Goal: Task Accomplishment & Management: Manage account settings

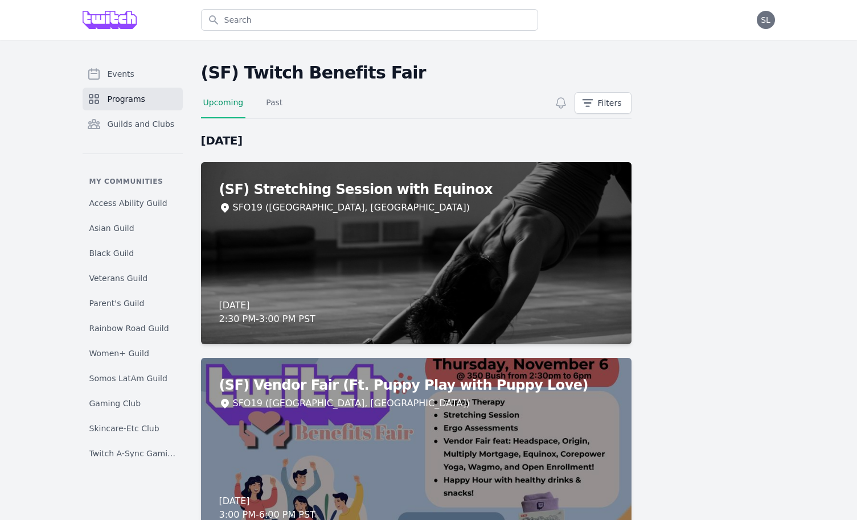
scroll to position [65, 0]
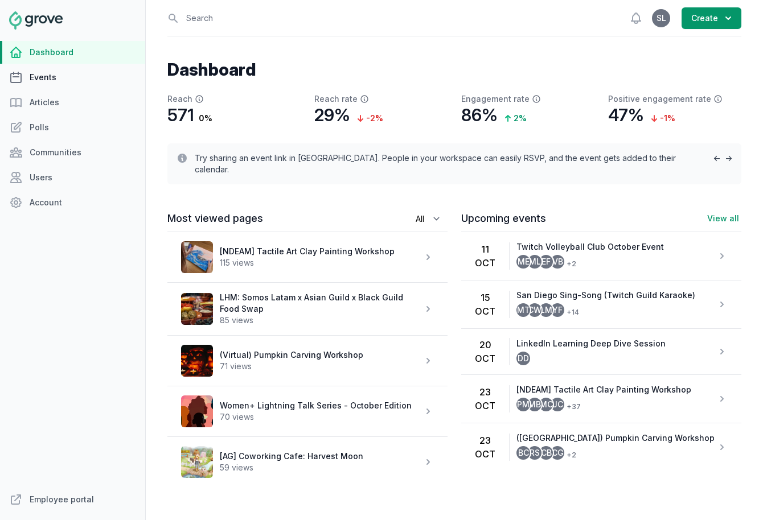
click at [37, 86] on link "Events" at bounding box center [72, 77] width 145 height 23
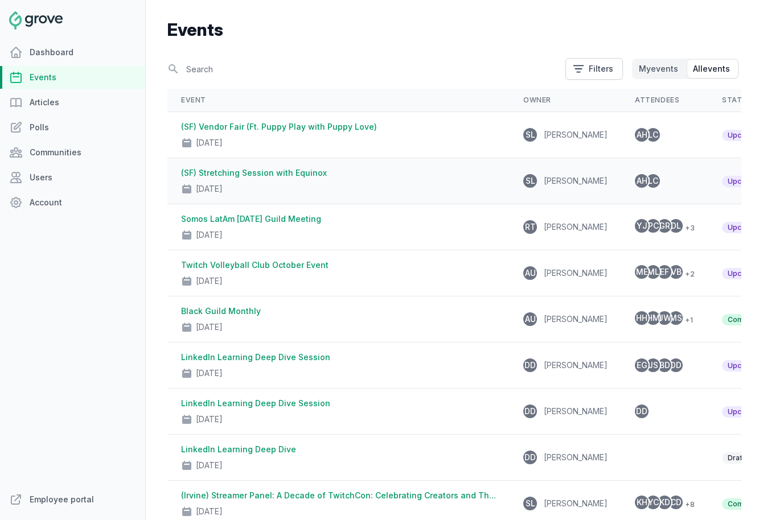
scroll to position [42, 0]
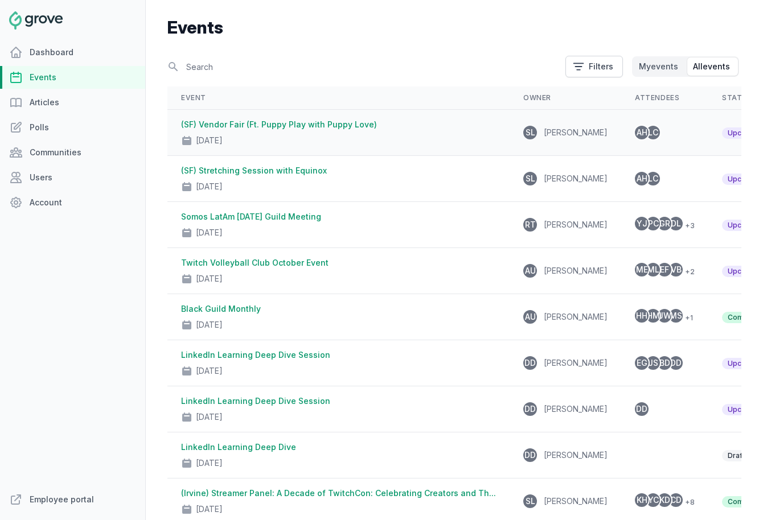
click at [357, 131] on div "Nov 6, 2025" at bounding box center [338, 138] width 315 height 16
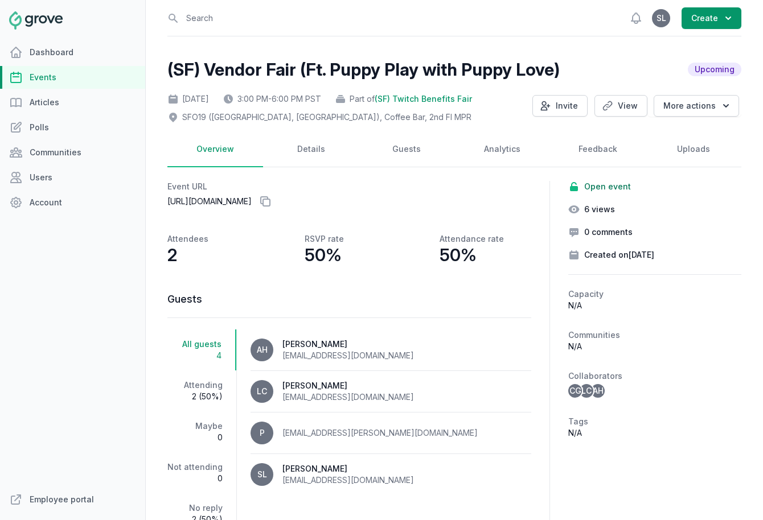
click at [63, 75] on link "Events" at bounding box center [72, 77] width 145 height 23
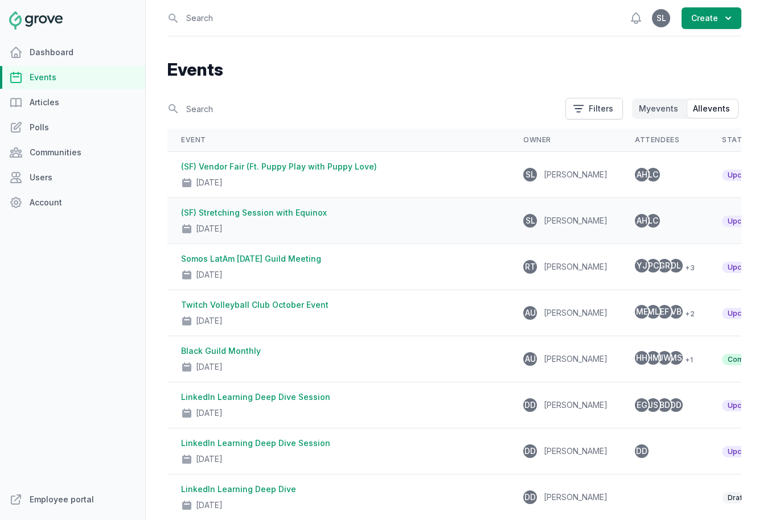
click at [305, 231] on div "Nov 6, 2025" at bounding box center [338, 227] width 315 height 16
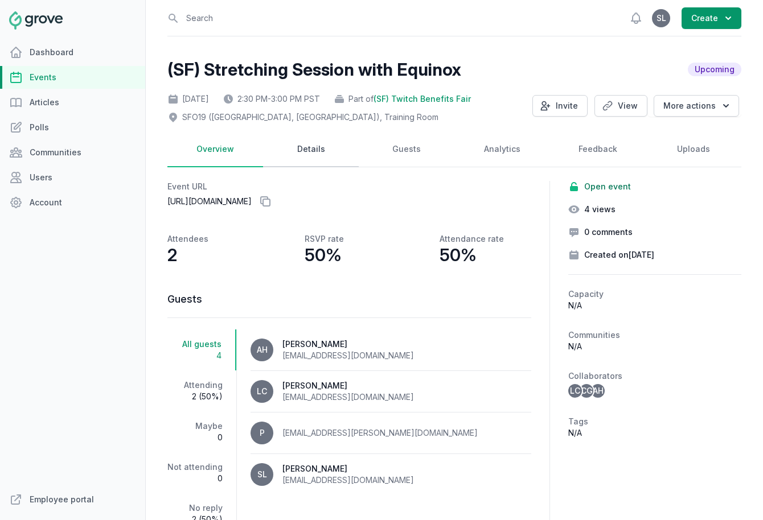
click at [304, 154] on link "Details" at bounding box center [311, 149] width 96 height 35
select select "131"
select select "43"
select select "2:30 PM"
select select "3:00 PM"
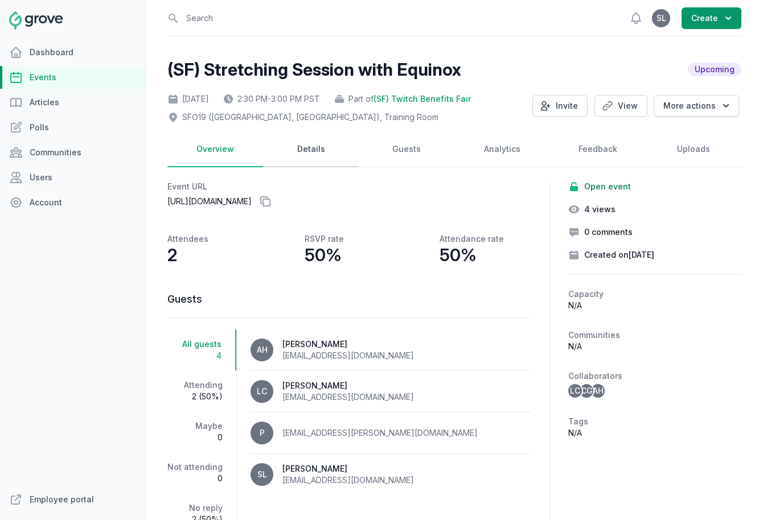
select select "89"
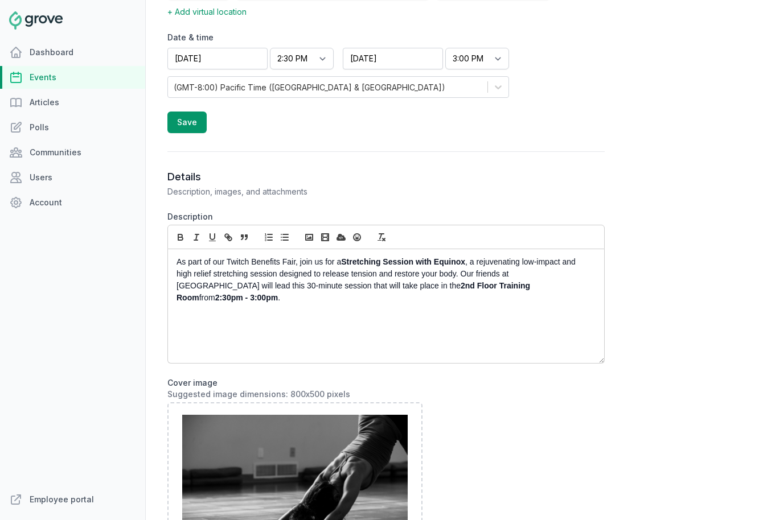
scroll to position [425, 0]
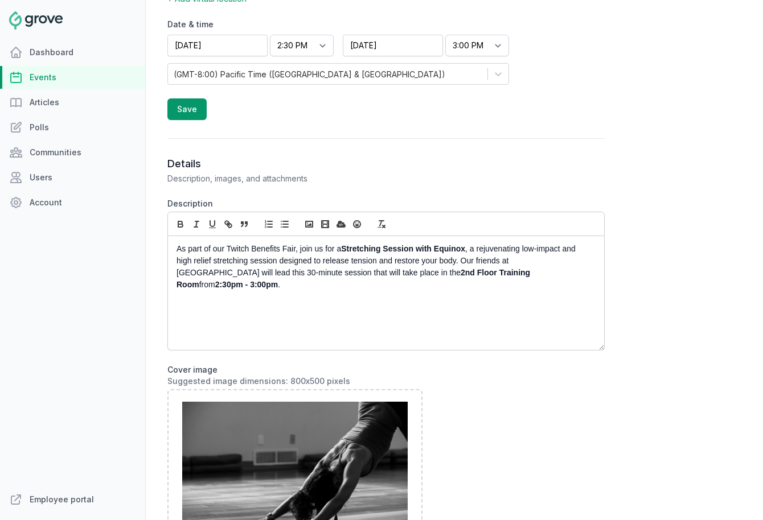
click at [285, 260] on p "As part of our Twitch Benefits Fair, join us for a Stretching Session with Equi…" at bounding box center [382, 267] width 413 height 48
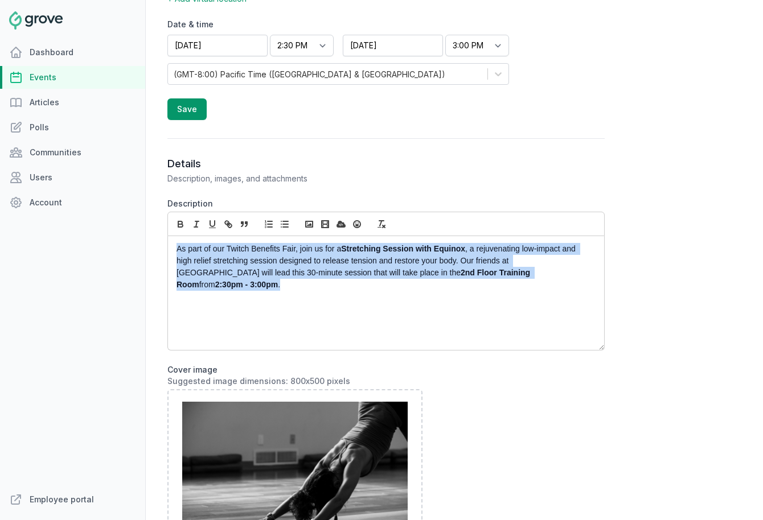
click at [285, 260] on p "As part of our Twitch Benefits Fair, join us for a Stretching Session with Equi…" at bounding box center [382, 267] width 413 height 48
click at [543, 275] on p "As part of our Twitch Benefits Fair, join us for a Stretching Session with Equi…" at bounding box center [382, 267] width 413 height 48
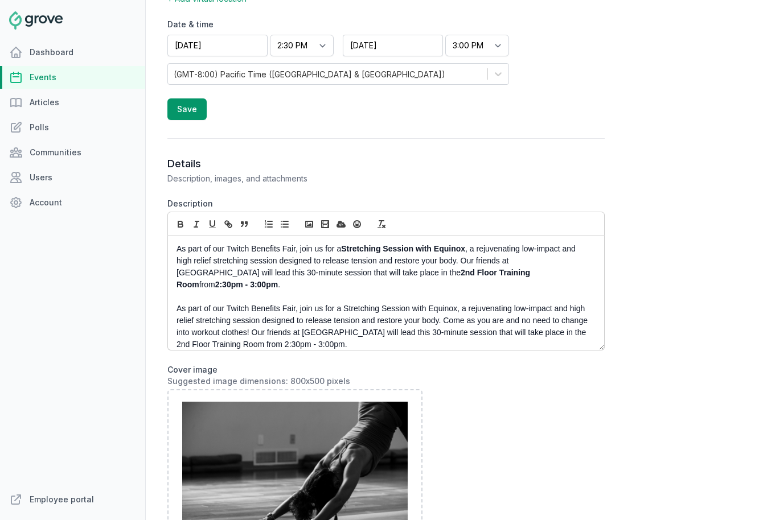
scroll to position [0, 0]
drag, startPoint x: 344, startPoint y: 298, endPoint x: 456, endPoint y: 295, distance: 112.1
click at [456, 303] on p "As part of our Twitch Benefits Fair, join us for a Stretching Session with Equi…" at bounding box center [382, 327] width 413 height 48
click at [182, 220] on icon "button" at bounding box center [180, 224] width 10 height 10
click at [468, 327] on p "As part of our Twitch Benefits Fair, join us for a Stretching Session with Equi…" at bounding box center [382, 327] width 413 height 48
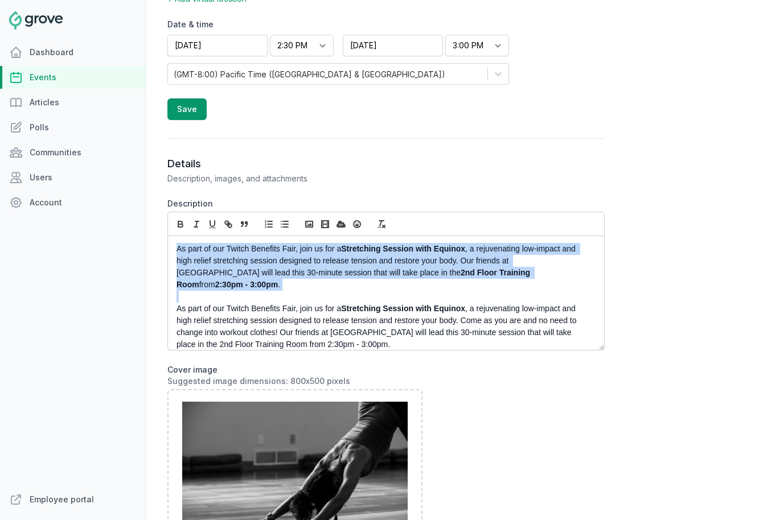
drag, startPoint x: 175, startPoint y: 296, endPoint x: 168, endPoint y: 233, distance: 63.0
click at [168, 233] on div "As part of our Twitch Benefits Fair, join us for a Stretching Session with Equi…" at bounding box center [385, 281] width 437 height 139
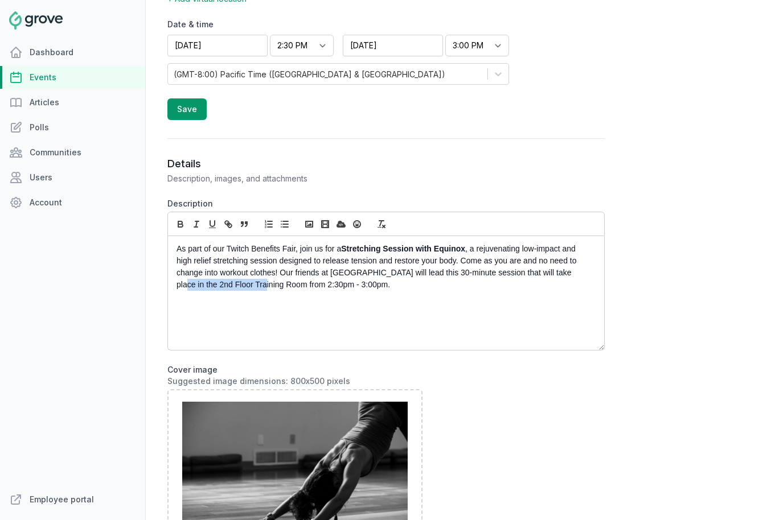
drag, startPoint x: 248, startPoint y: 285, endPoint x: 562, endPoint y: 273, distance: 314.4
click at [562, 273] on p "As part of our Twitch Benefits Fair, join us for a Stretching Session with Equi…" at bounding box center [382, 267] width 413 height 48
click at [178, 228] on icon "button" at bounding box center [180, 224] width 10 height 10
drag, startPoint x: 276, startPoint y: 285, endPoint x: 334, endPoint y: 287, distance: 57.5
click at [334, 287] on p "As part of our Twitch Benefits Fair, join us for a Stretching Session with Equi…" at bounding box center [382, 267] width 413 height 48
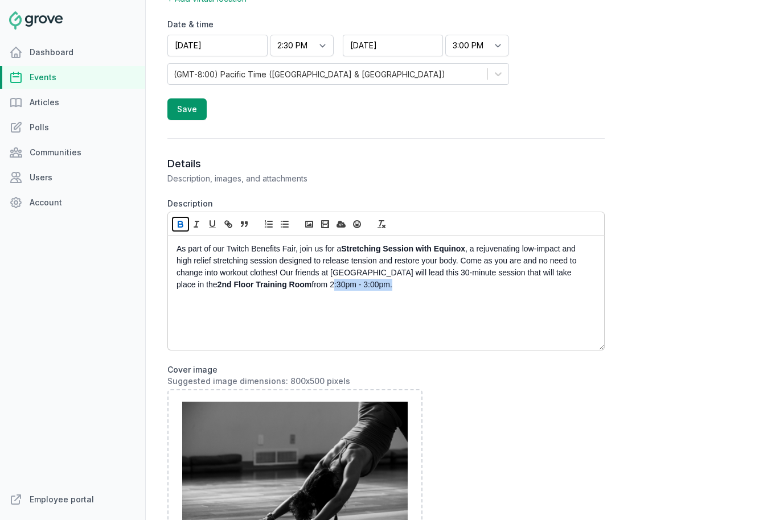
click at [179, 230] on button "button" at bounding box center [180, 224] width 16 height 14
click at [386, 286] on p "As part of our Twitch Benefits Fair, join us for a Stretching Session with Equi…" at bounding box center [382, 267] width 413 height 48
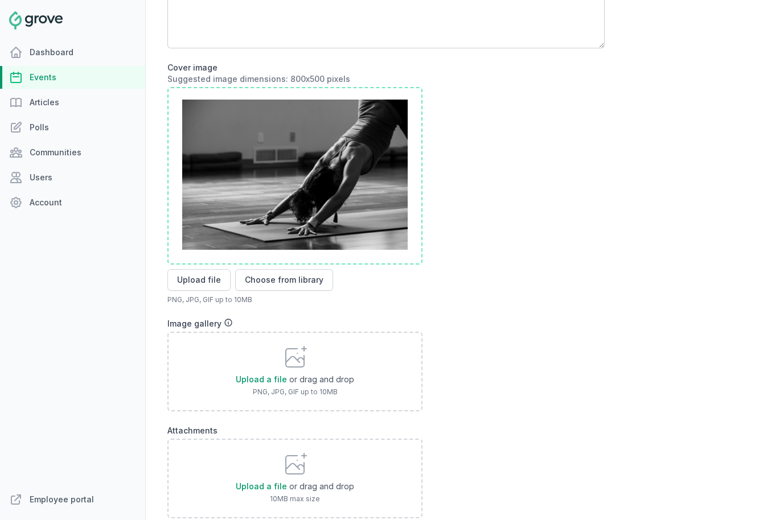
scroll to position [906, 0]
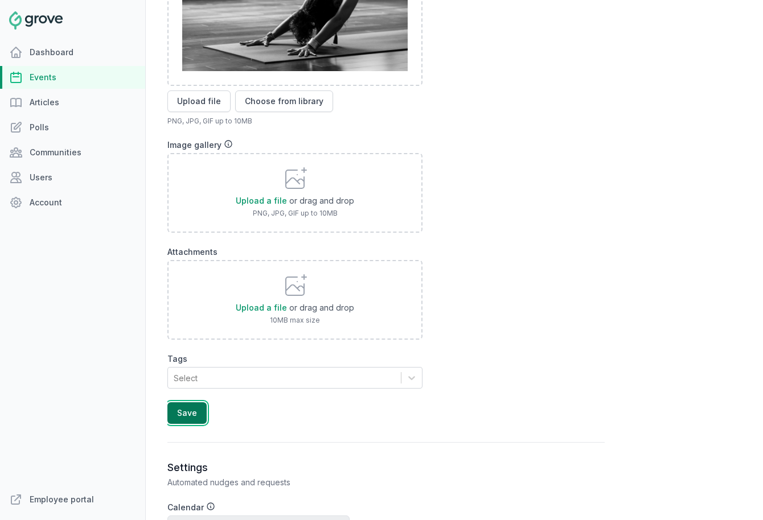
click at [190, 418] on button "Save" at bounding box center [186, 413] width 39 height 22
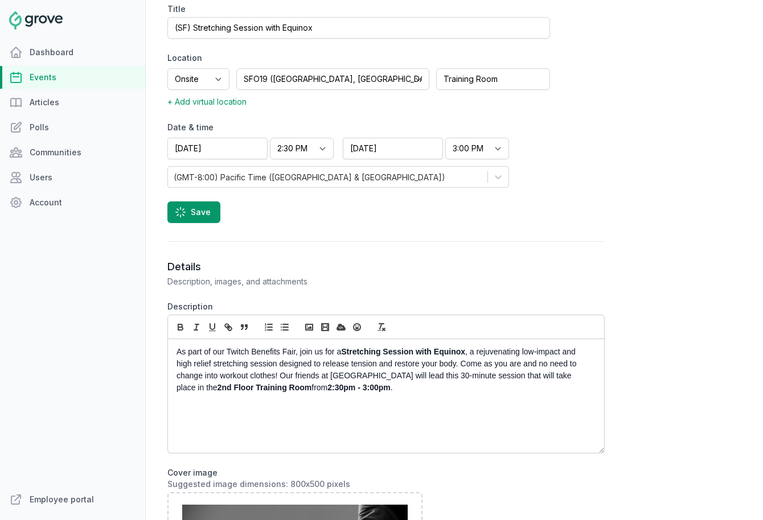
scroll to position [0, 0]
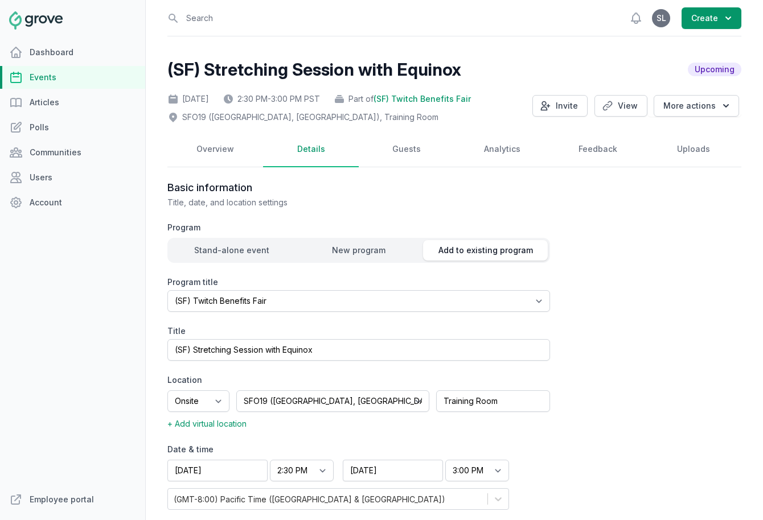
click at [37, 75] on link "Events" at bounding box center [72, 77] width 145 height 23
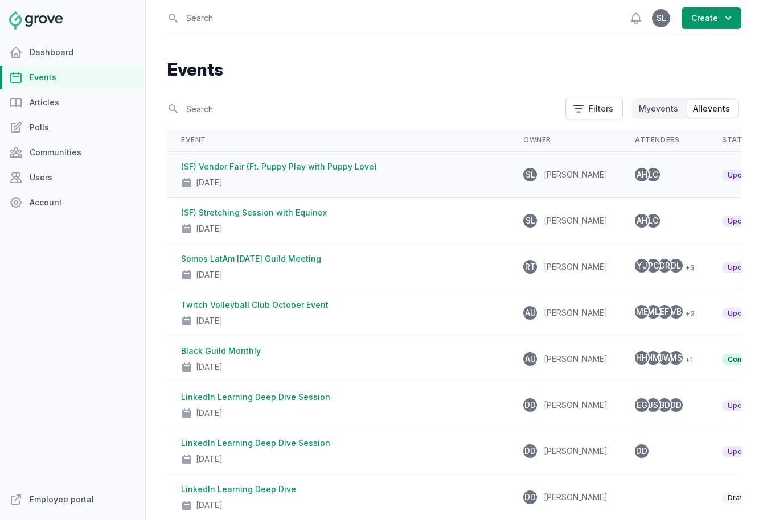
click at [284, 176] on div "Nov 6, 2025" at bounding box center [338, 180] width 315 height 16
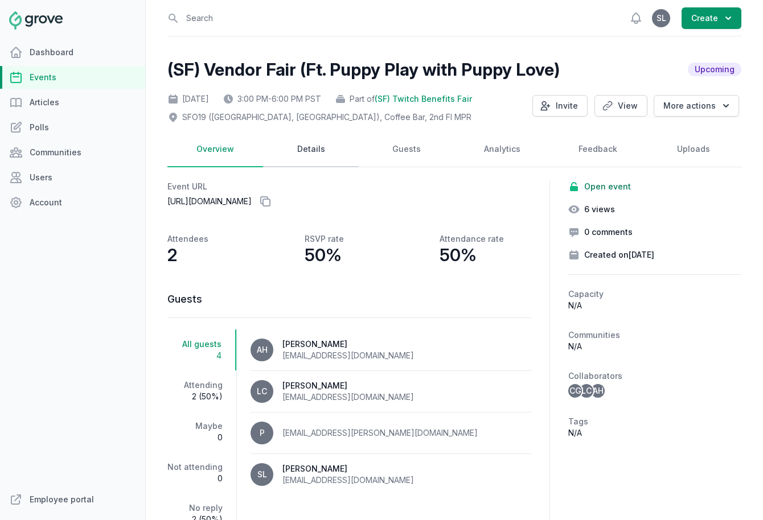
click at [326, 145] on link "Details" at bounding box center [311, 149] width 96 height 35
select select "131"
select select "43"
select select "3:00 PM"
select select "6:00 PM"
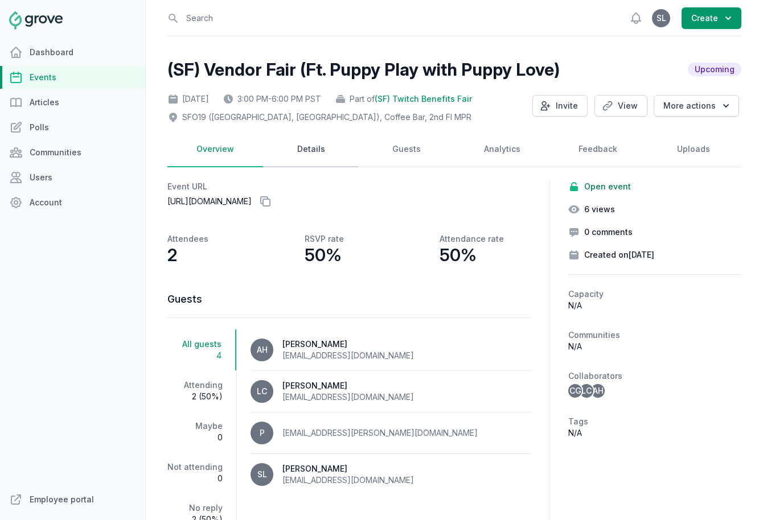
select select "89"
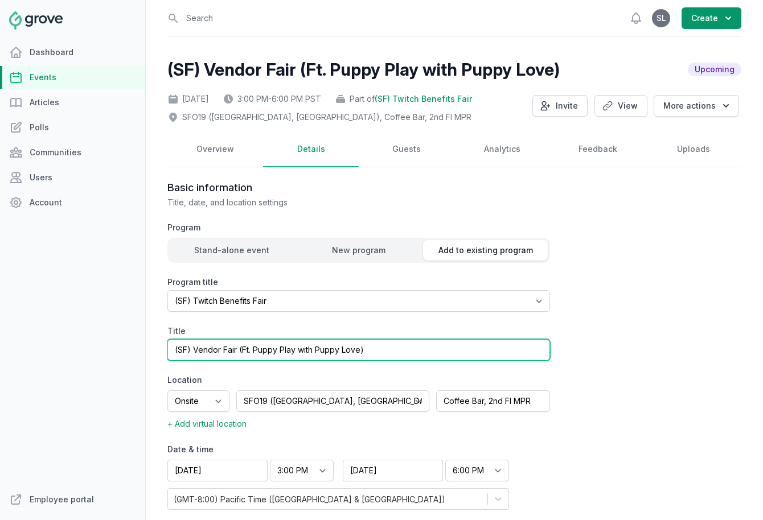
click at [378, 342] on input "(SF) Vendor Fair (Ft. Puppy Play with Puppy Love)" at bounding box center [358, 350] width 382 height 22
click at [386, 352] on input "(SF) Vendor Fair (Ft. Puppy Play with Puppy Love)" at bounding box center [358, 350] width 382 height 22
paste input "Benefits Vendor Fair (Ft. Puppy Play) + Happy Hour"
drag, startPoint x: 488, startPoint y: 354, endPoint x: 350, endPoint y: 352, distance: 138.3
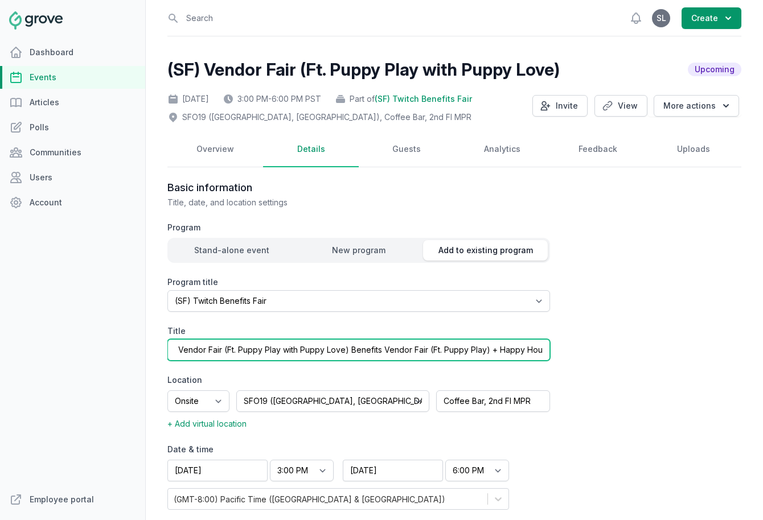
click at [350, 352] on input "(SF) Vendor Fair (Ft. Puppy Play with Puppy Love) Benefits Vendor Fair (Ft. Pup…" at bounding box center [358, 350] width 382 height 22
type input "(SF) Vendor Fair (Ft. Puppy Play with Puppy Love) + Happy Hour"
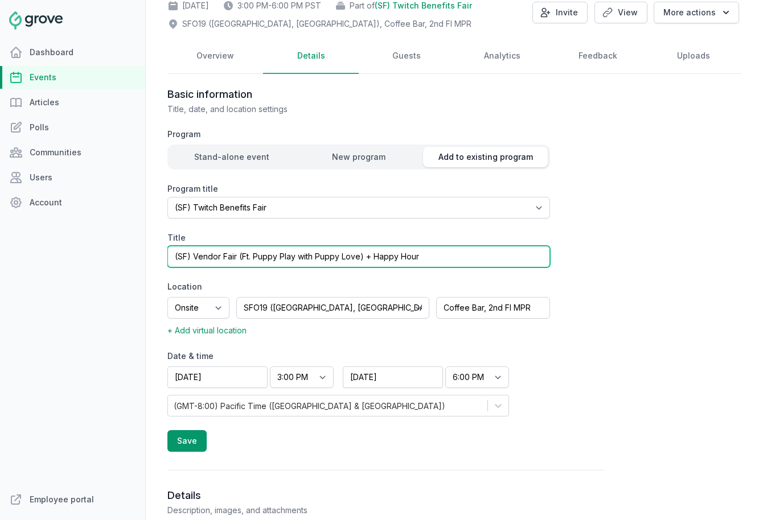
scroll to position [98, 0]
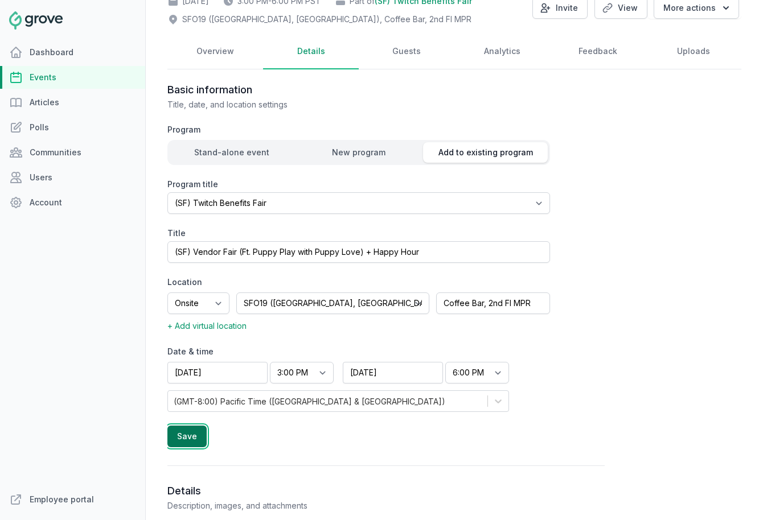
click at [199, 442] on button "Save" at bounding box center [186, 437] width 39 height 22
click at [192, 436] on button "Save" at bounding box center [186, 437] width 39 height 22
click at [82, 72] on link "Events" at bounding box center [72, 77] width 145 height 23
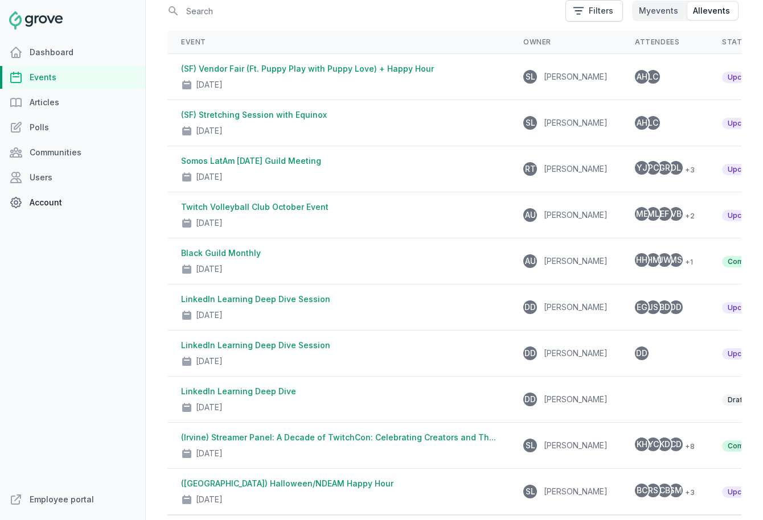
click at [51, 199] on link "Account" at bounding box center [72, 202] width 145 height 23
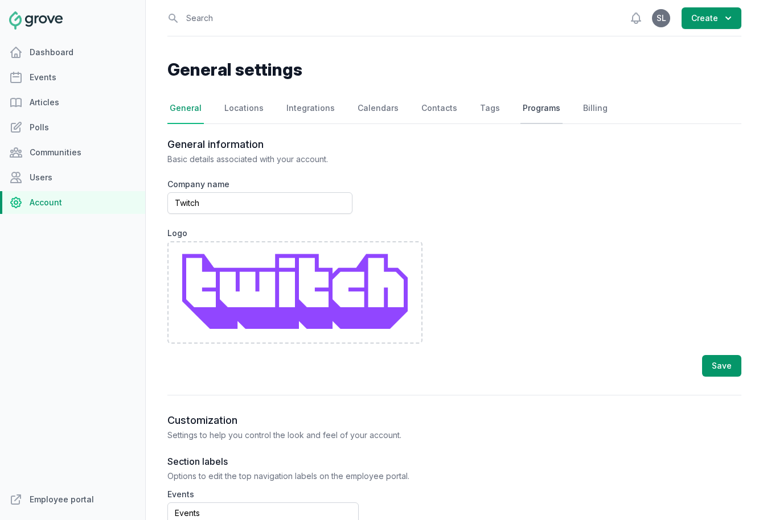
click at [520, 106] on link "Programs" at bounding box center [541, 108] width 42 height 31
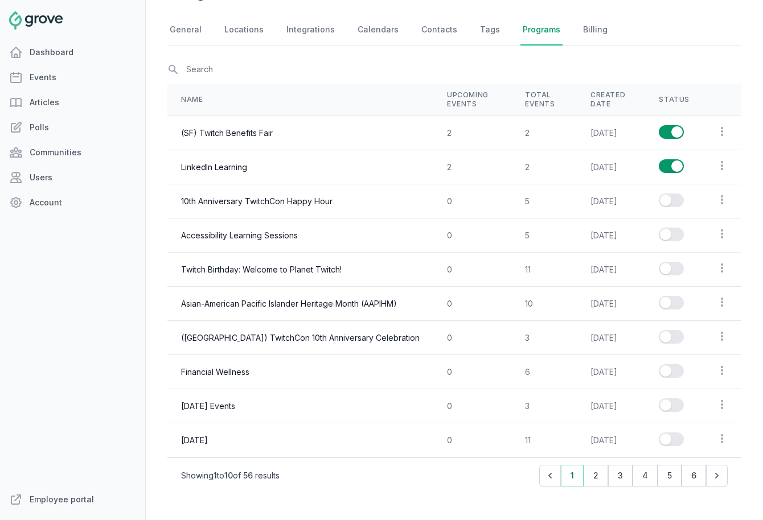
scroll to position [83, 0]
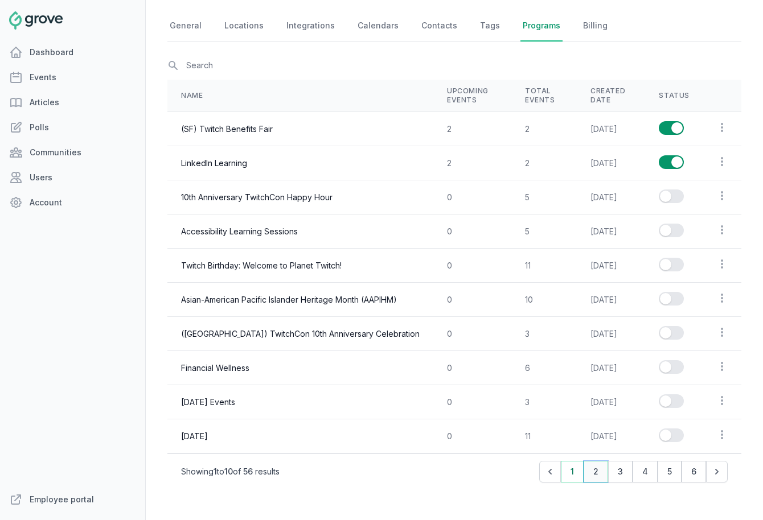
click at [595, 472] on button "2" at bounding box center [595, 472] width 24 height 22
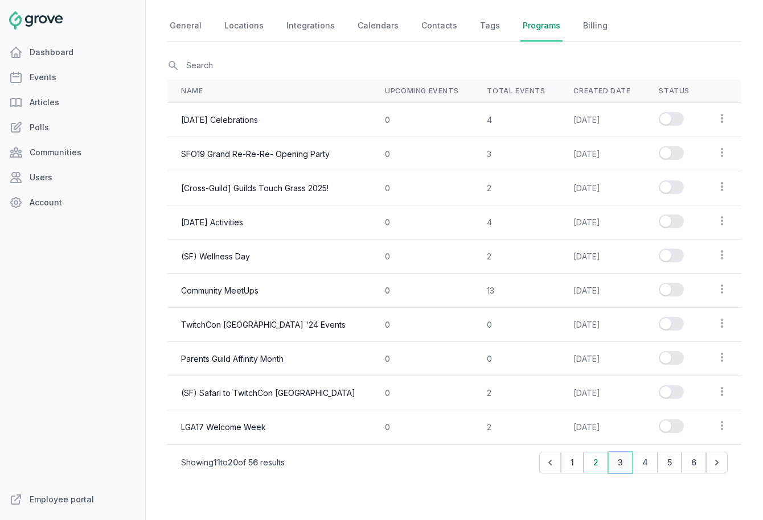
click at [621, 467] on button "3" at bounding box center [620, 463] width 24 height 22
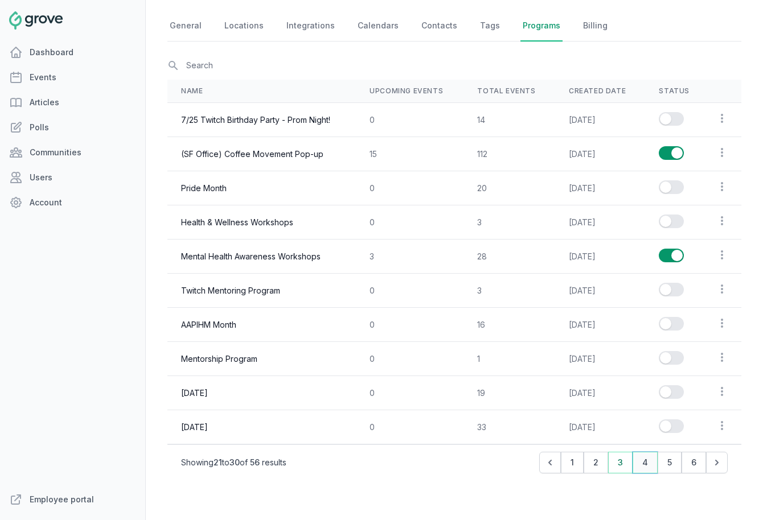
click at [642, 464] on button "4" at bounding box center [644, 463] width 25 height 22
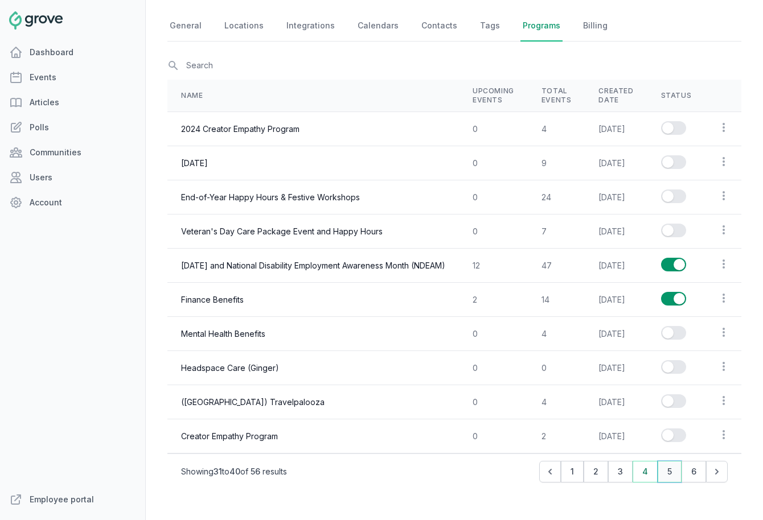
click at [667, 465] on button "5" at bounding box center [669, 472] width 24 height 22
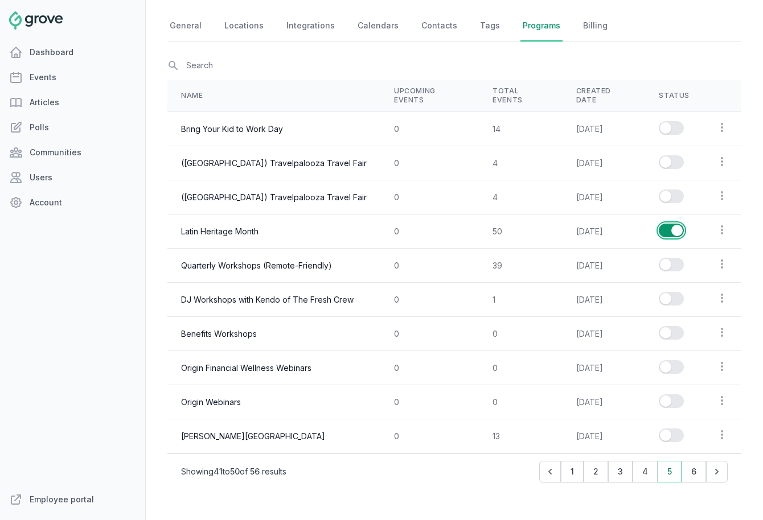
click at [675, 227] on button "Enable series" at bounding box center [670, 231] width 25 height 14
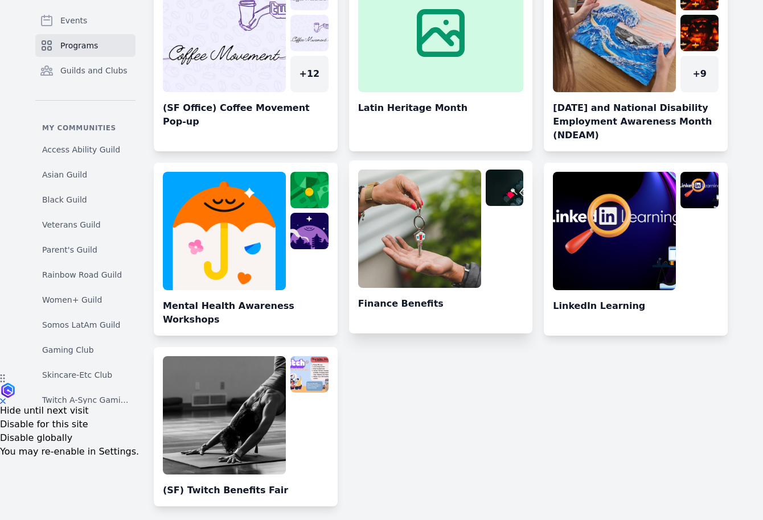
scroll to position [127, 0]
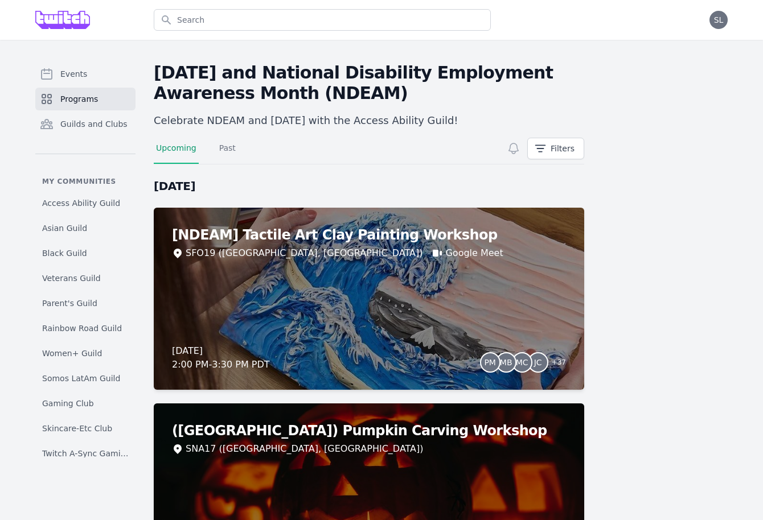
click at [85, 98] on span "Programs" at bounding box center [79, 98] width 38 height 11
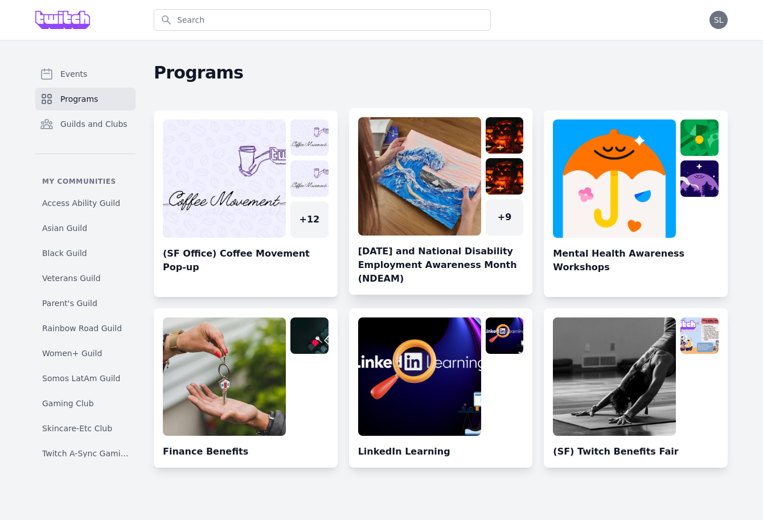
click at [416, 207] on link at bounding box center [441, 206] width 184 height 178
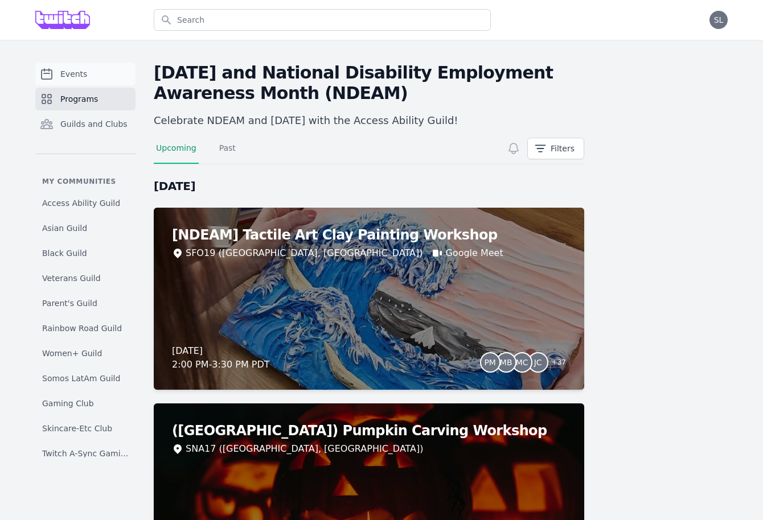
click at [92, 77] on link "Events" at bounding box center [85, 74] width 100 height 23
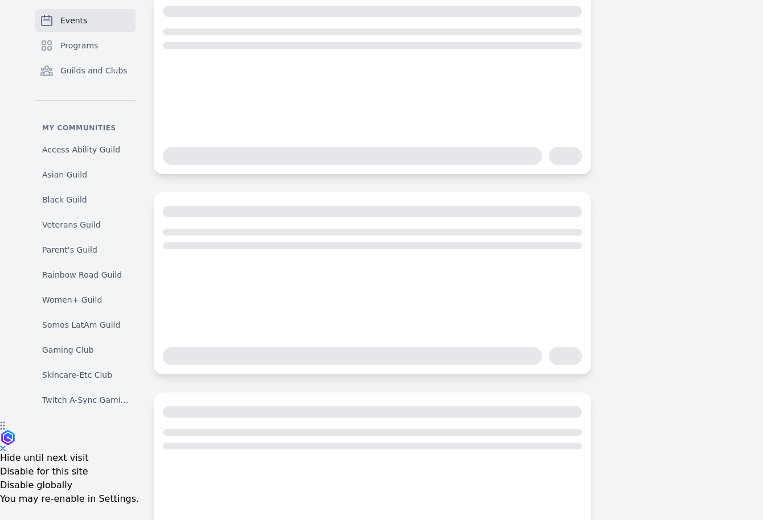
scroll to position [114, 0]
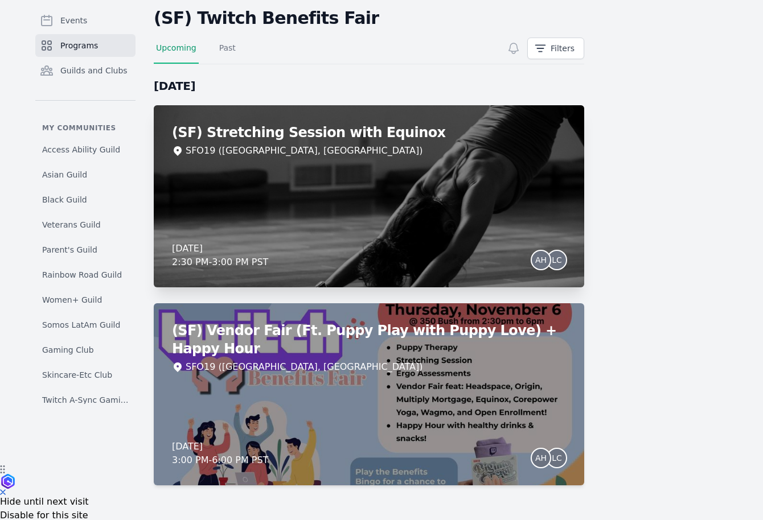
scroll to position [65, 0]
